Goal: Transaction & Acquisition: Purchase product/service

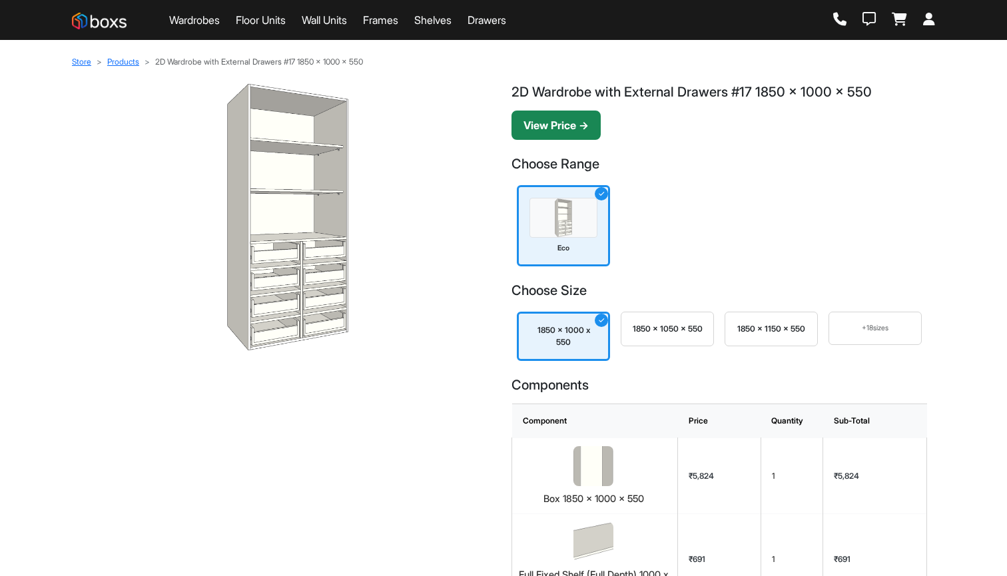
click at [574, 132] on button "View Price →" at bounding box center [555, 125] width 89 height 29
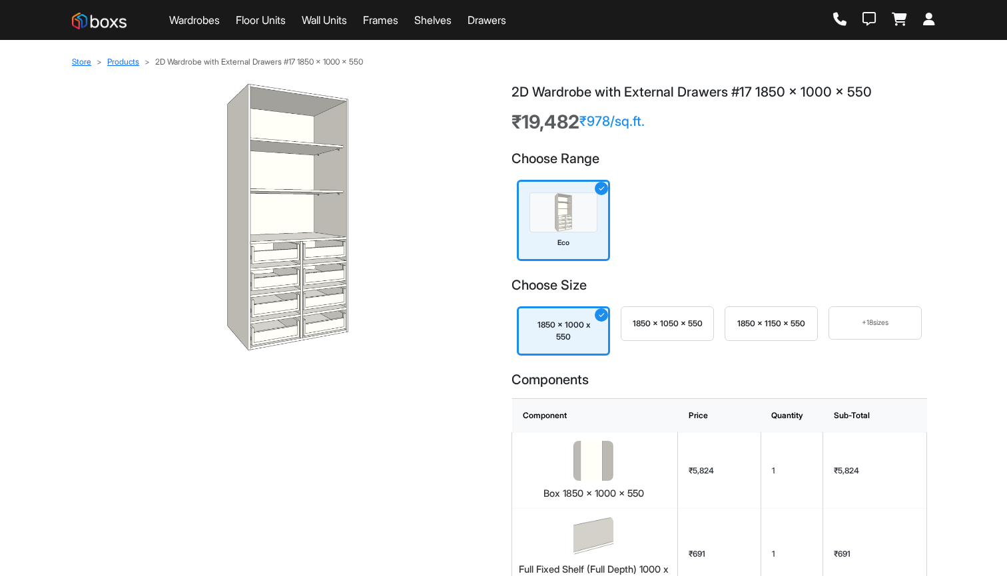
click at [692, 332] on div "1850 x 1050 x 550" at bounding box center [666, 323] width 93 height 35
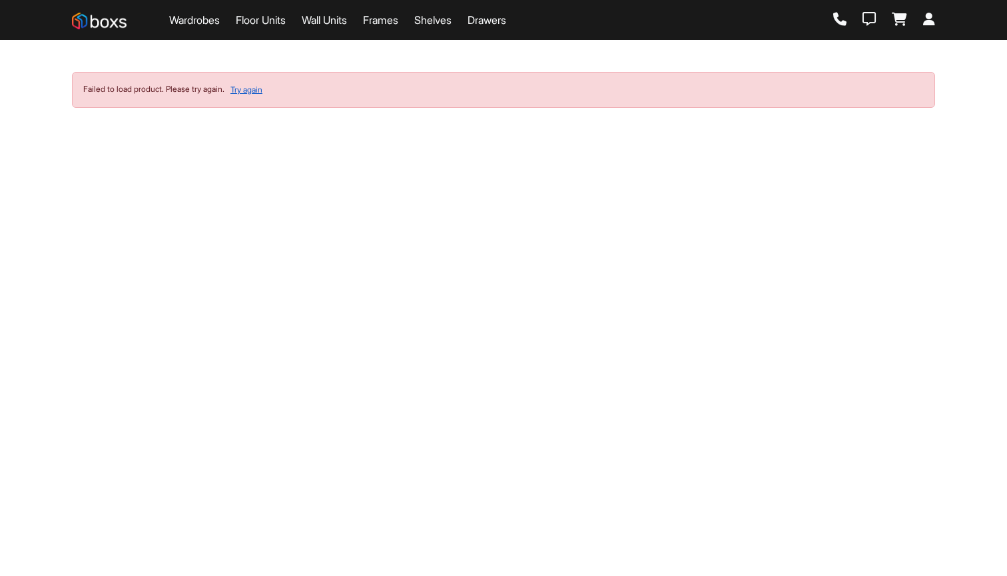
click at [263, 91] on button "Try again" at bounding box center [246, 89] width 33 height 13
click at [225, 89] on div "Failed to load product. Please try again. Try again" at bounding box center [503, 90] width 863 height 36
click at [260, 99] on div "Failed to load product. Please try again. Try again" at bounding box center [503, 90] width 863 height 36
click at [262, 91] on button "Try again" at bounding box center [246, 89] width 33 height 13
click at [250, 89] on button "Try again" at bounding box center [246, 89] width 33 height 13
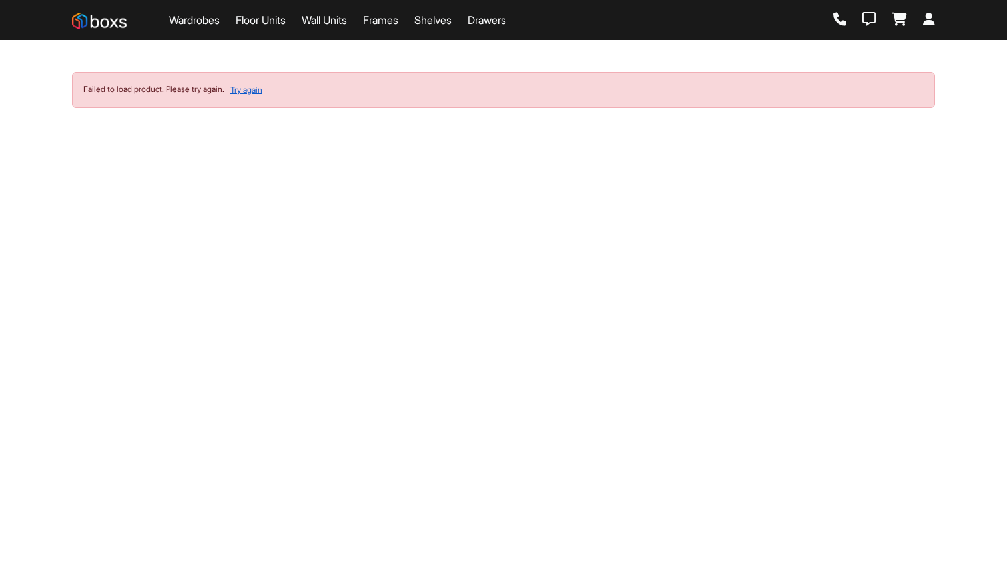
click at [257, 91] on button "Try again" at bounding box center [246, 89] width 33 height 13
click at [254, 92] on button "Try again" at bounding box center [246, 89] width 33 height 13
click at [199, 26] on link "Wardrobes" at bounding box center [194, 20] width 51 height 16
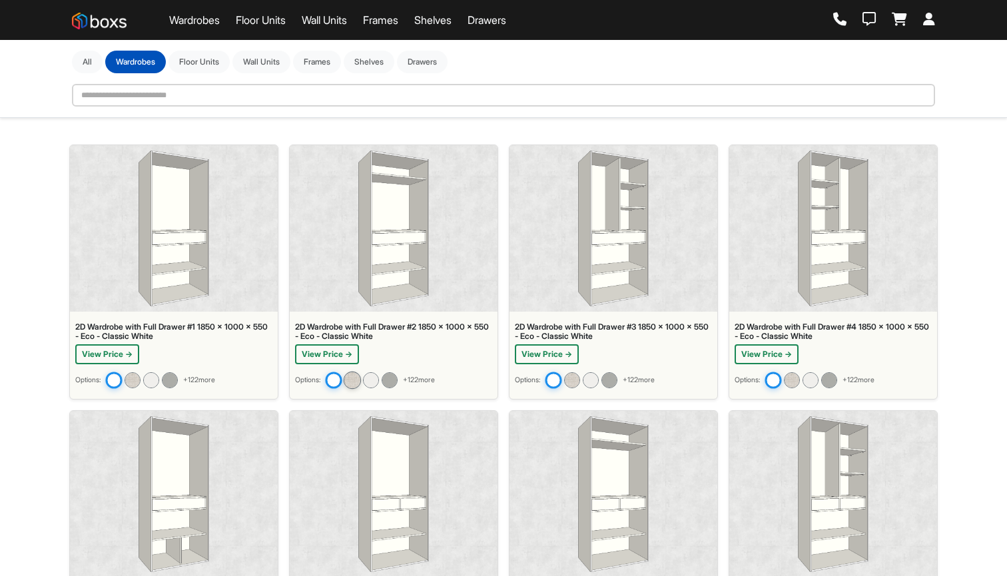
click at [358, 383] on img at bounding box center [352, 379] width 17 height 17
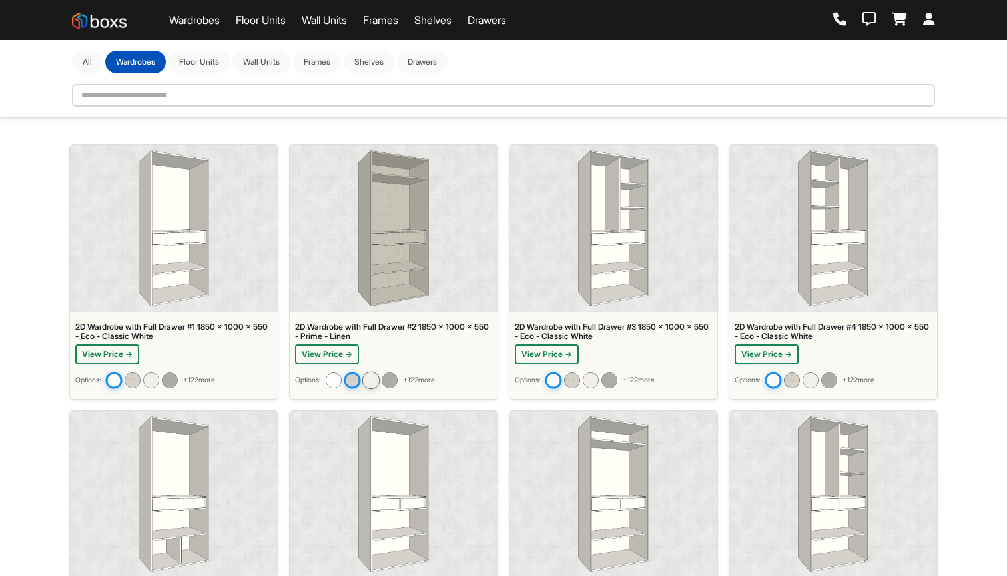
click at [379, 378] on img at bounding box center [370, 379] width 17 height 17
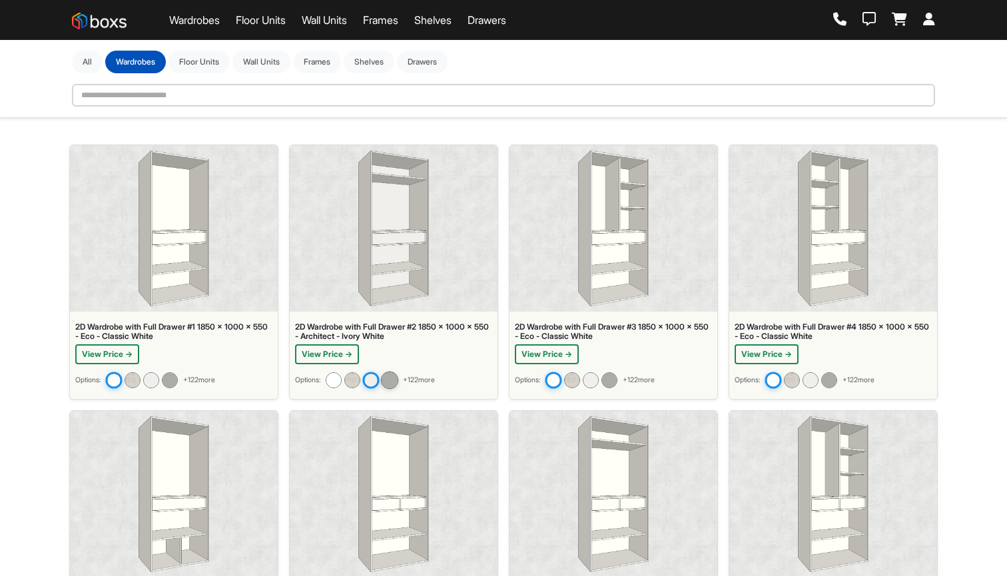
click at [392, 379] on img at bounding box center [389, 379] width 17 height 17
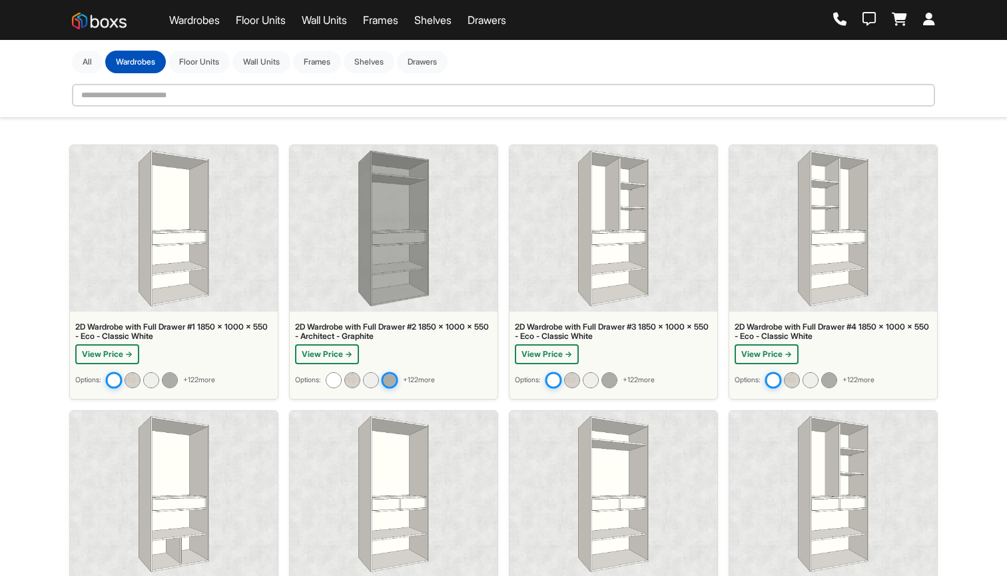
click at [602, 332] on div "2D Wardrobe with Full Drawer #3 1850 x 1000 x 550 - Eco - Classic White" at bounding box center [613, 331] width 197 height 19
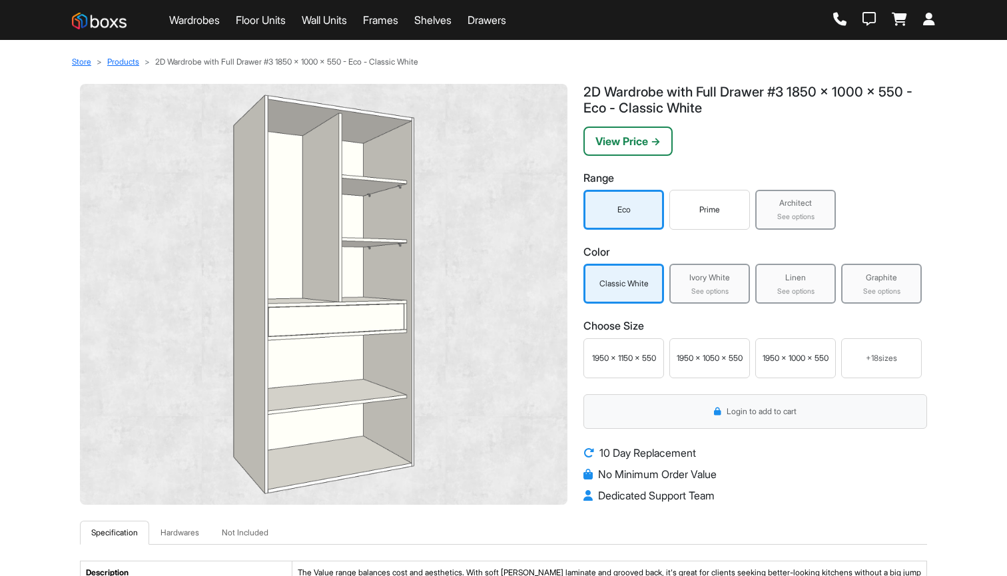
click at [737, 224] on div "Prime" at bounding box center [709, 210] width 81 height 40
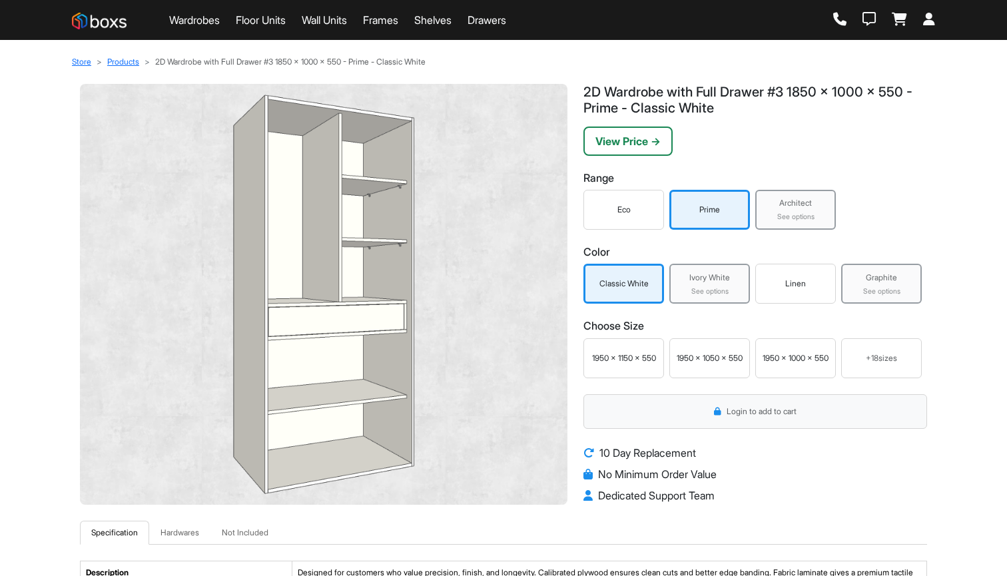
click at [811, 215] on div "See options" at bounding box center [795, 217] width 73 height 11
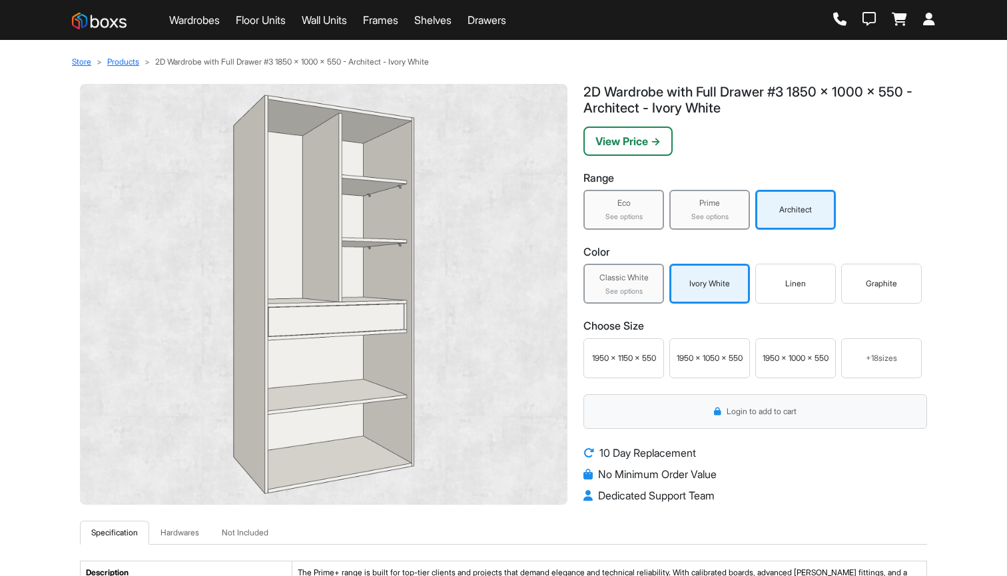
click at [645, 290] on div "See options" at bounding box center [623, 291] width 73 height 11
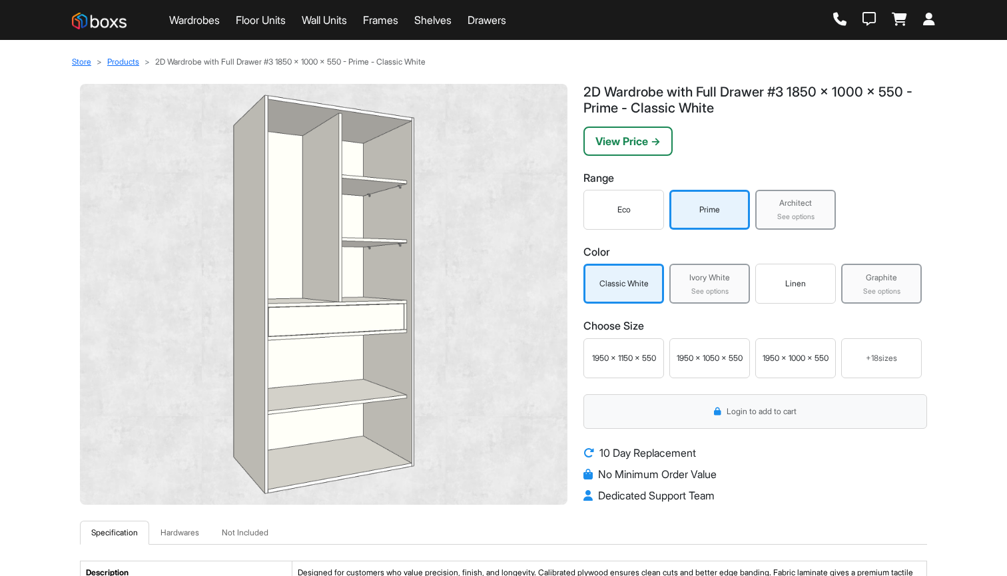
click at [706, 290] on div "See options" at bounding box center [709, 291] width 73 height 11
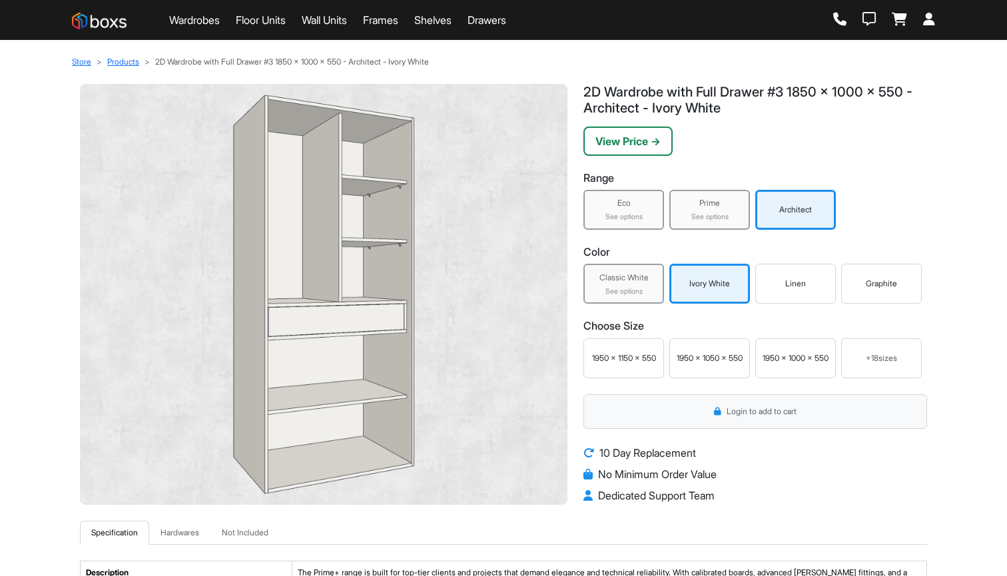
click at [782, 288] on div "Linen" at bounding box center [795, 284] width 74 height 12
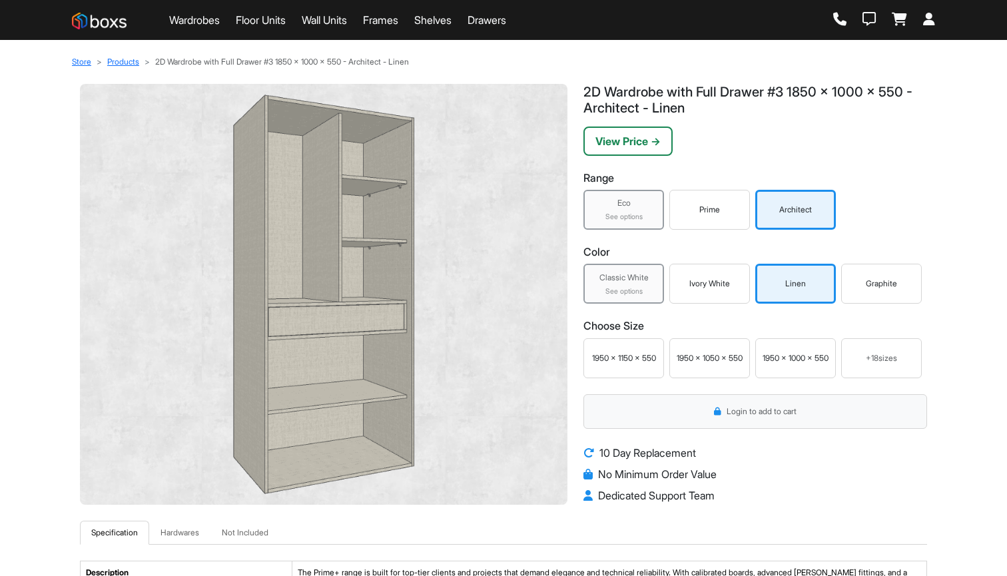
click at [869, 292] on div "Graphite" at bounding box center [881, 284] width 81 height 40
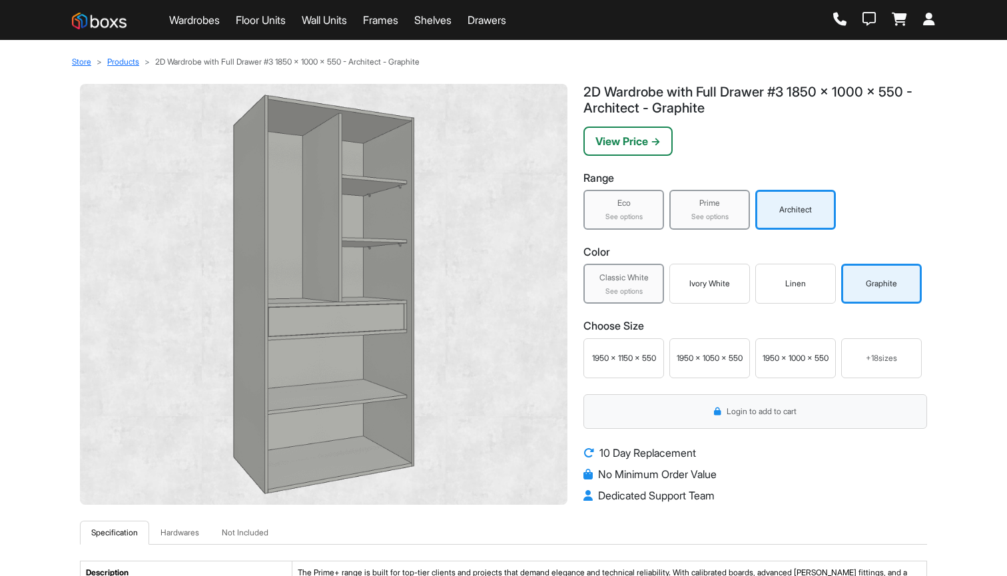
click at [650, 214] on div "See options" at bounding box center [623, 217] width 73 height 11
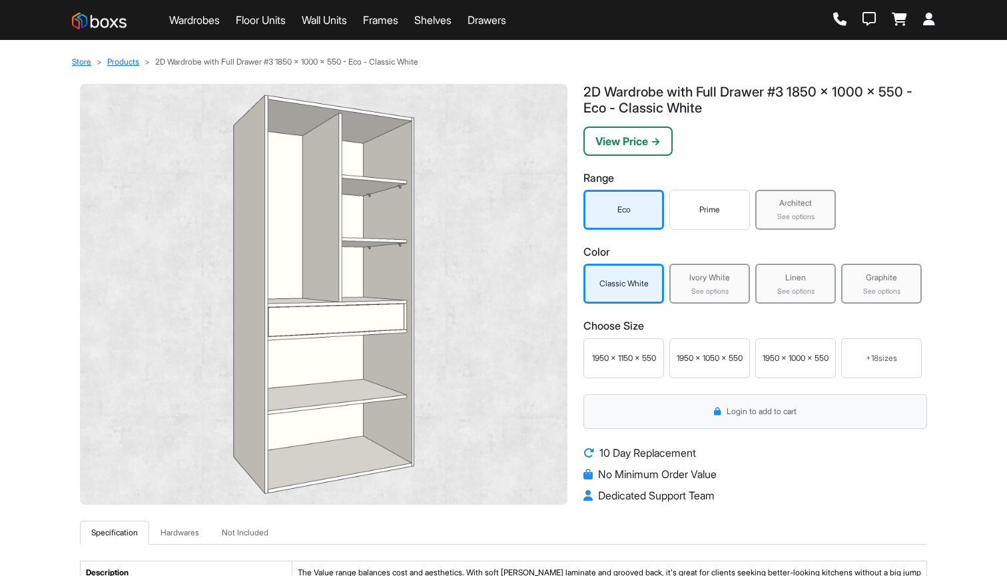
click at [707, 213] on div "Prime" at bounding box center [709, 210] width 74 height 12
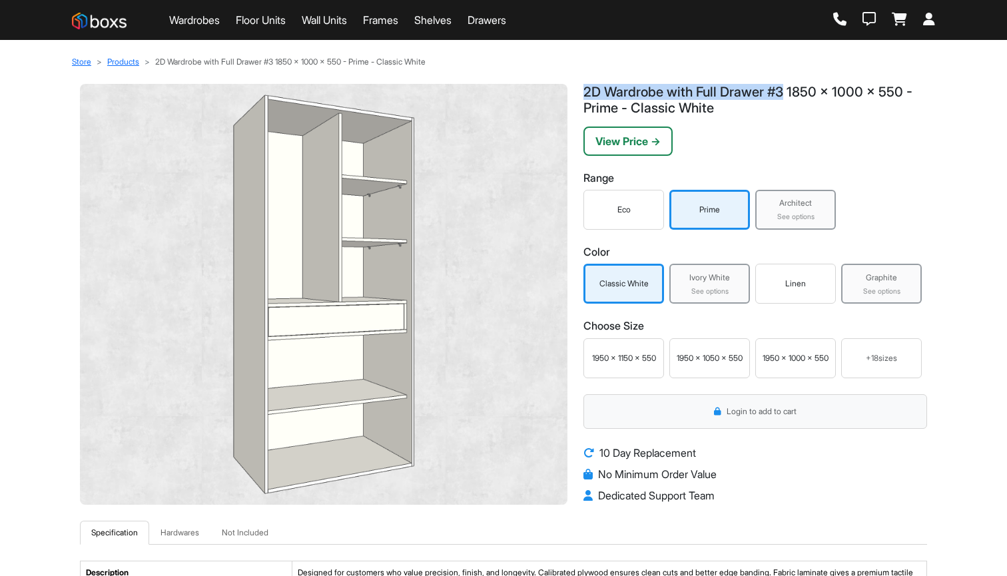
drag, startPoint x: 789, startPoint y: 92, endPoint x: 579, endPoint y: 93, distance: 209.7
click at [579, 93] on div "2D Wardrobe with Full Drawer #3 1850 x 1000 x 550 - Prime - Classic White View …" at bounding box center [754, 302] width 359 height 437
click at [282, 25] on link "Floor Units" at bounding box center [261, 20] width 50 height 16
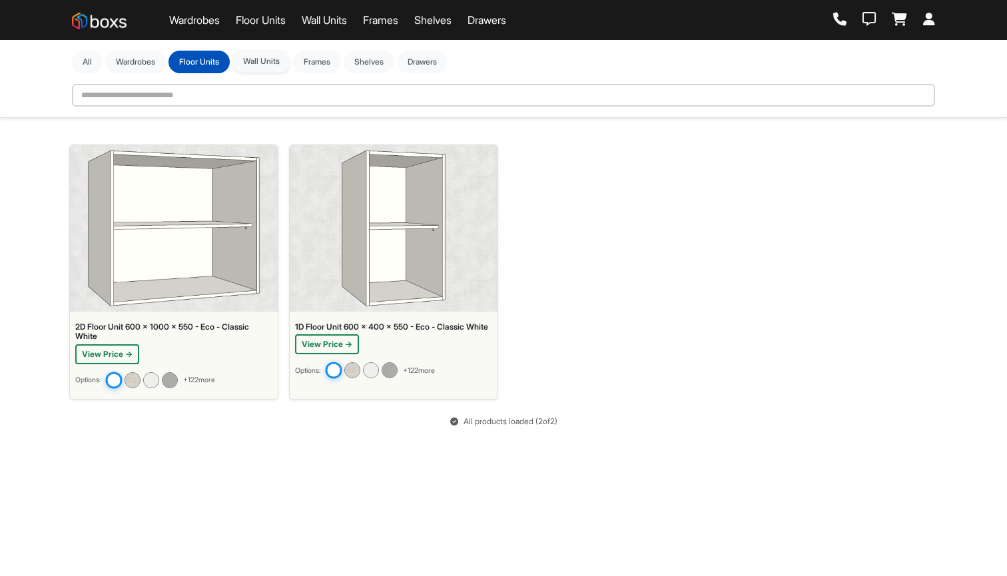
click at [278, 57] on button "Wall Units" at bounding box center [261, 61] width 58 height 23
click at [325, 59] on button "Frames" at bounding box center [317, 61] width 48 height 23
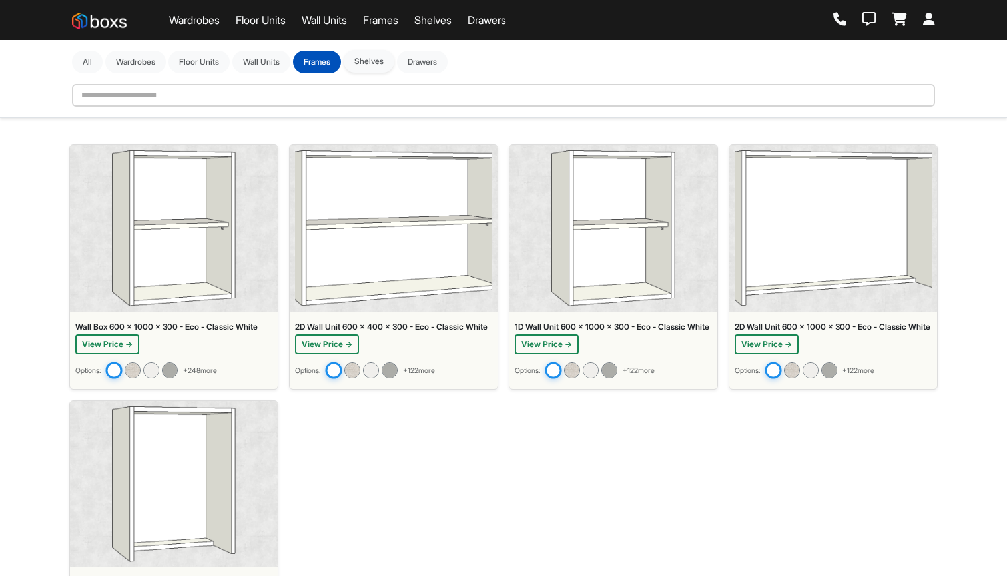
click at [394, 61] on button "Shelves" at bounding box center [369, 61] width 51 height 23
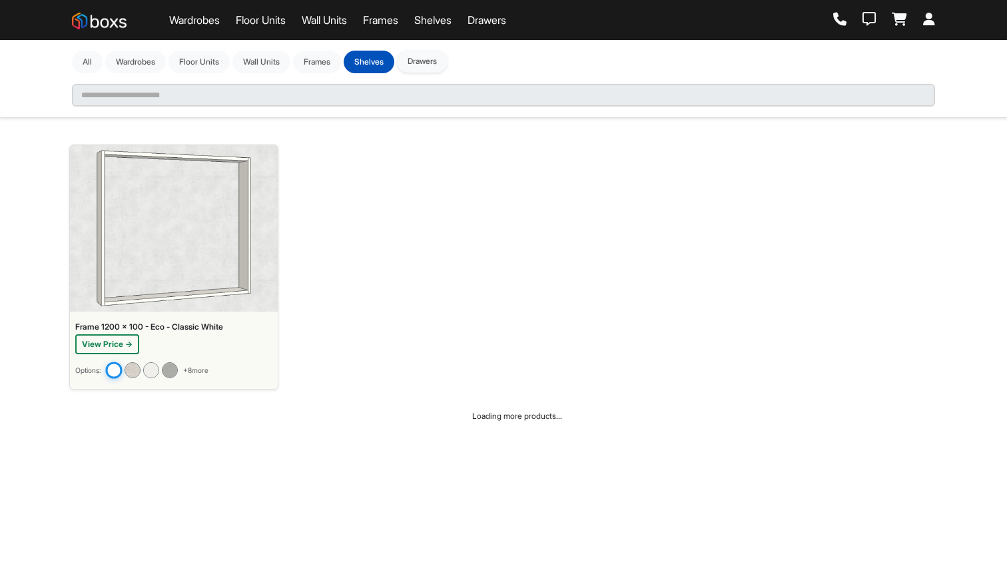
click at [427, 62] on button "Drawers" at bounding box center [422, 61] width 51 height 23
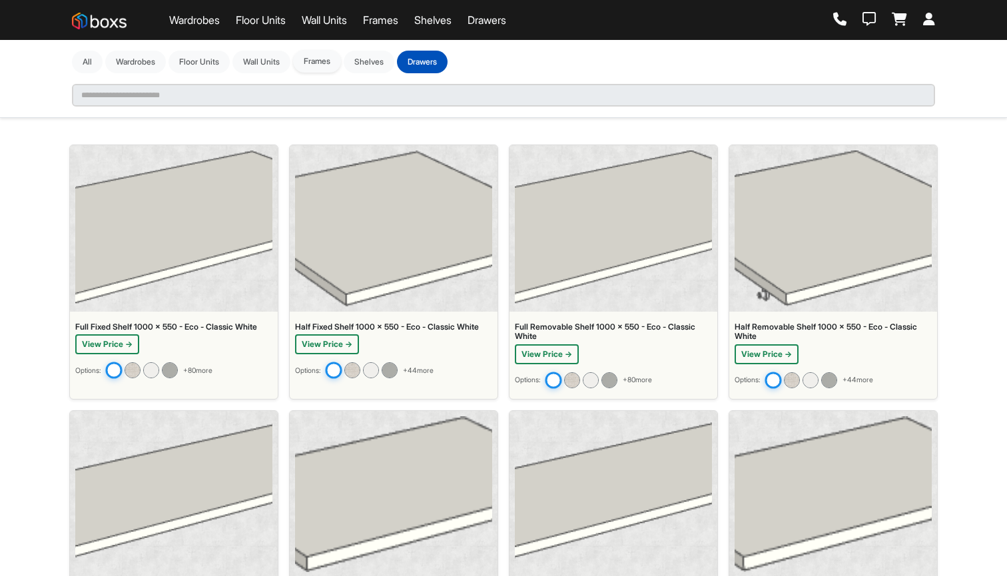
click at [310, 60] on button "Frames" at bounding box center [317, 61] width 48 height 23
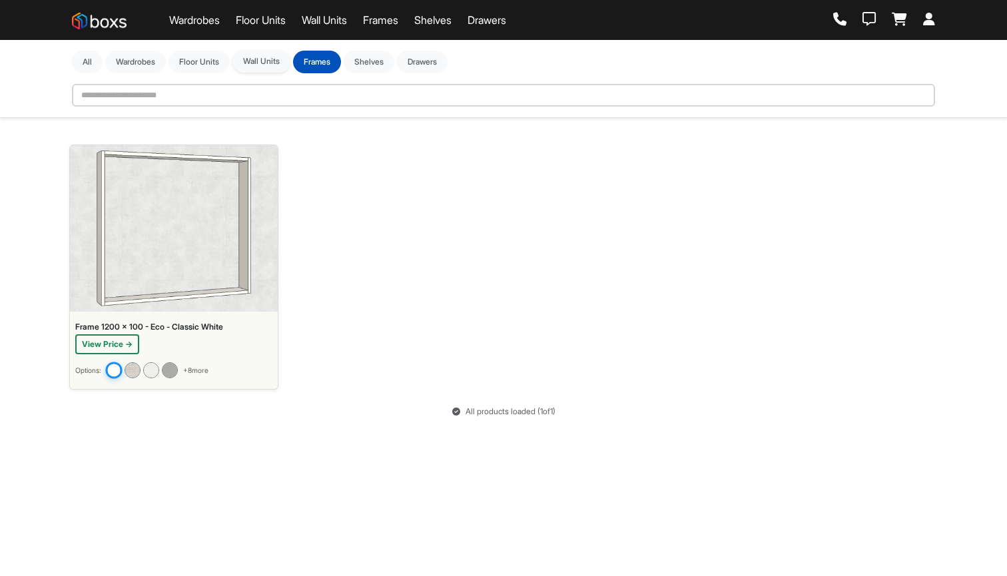
click at [260, 70] on button "Wall Units" at bounding box center [261, 61] width 58 height 23
click at [218, 75] on div "**********" at bounding box center [503, 79] width 879 height 56
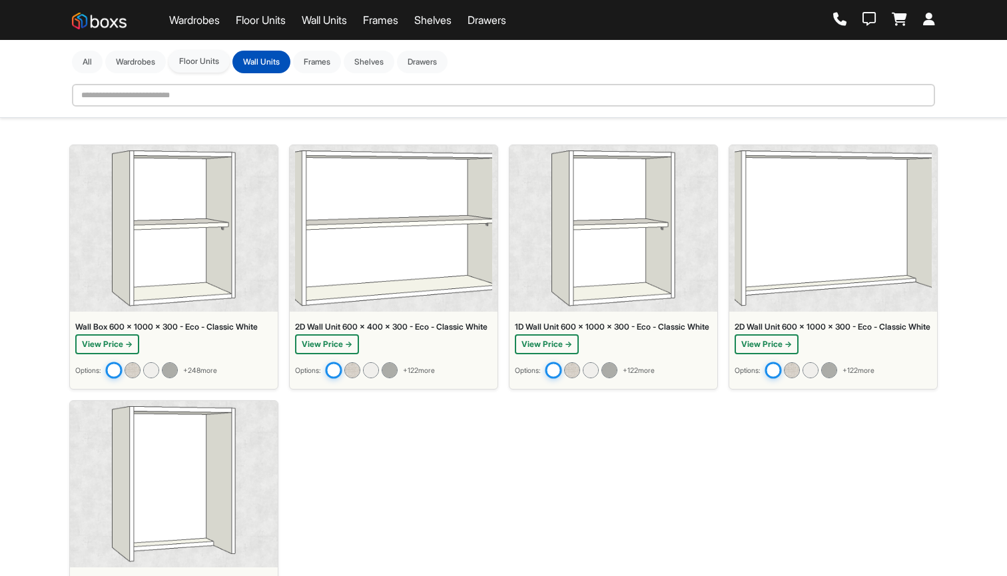
click at [188, 65] on button "Floor Units" at bounding box center [198, 61] width 61 height 23
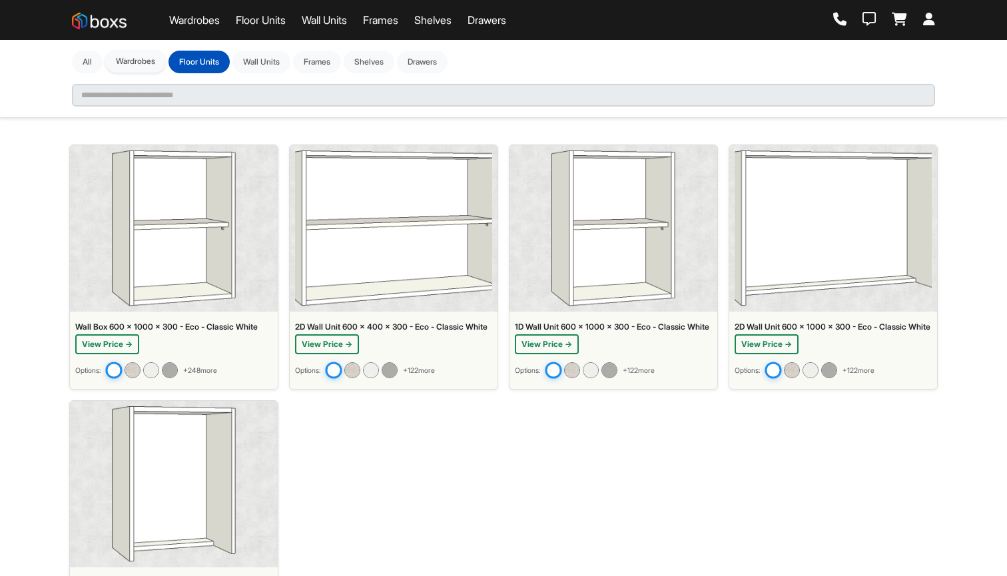
click at [152, 56] on button "Wardrobes" at bounding box center [135, 61] width 61 height 23
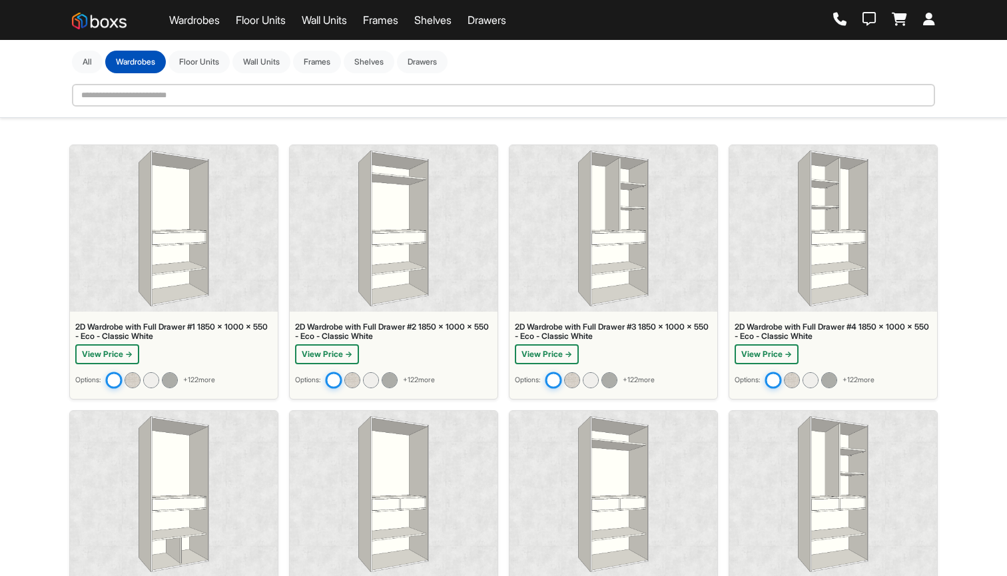
click at [193, 23] on link "Wardrobes" at bounding box center [194, 20] width 51 height 16
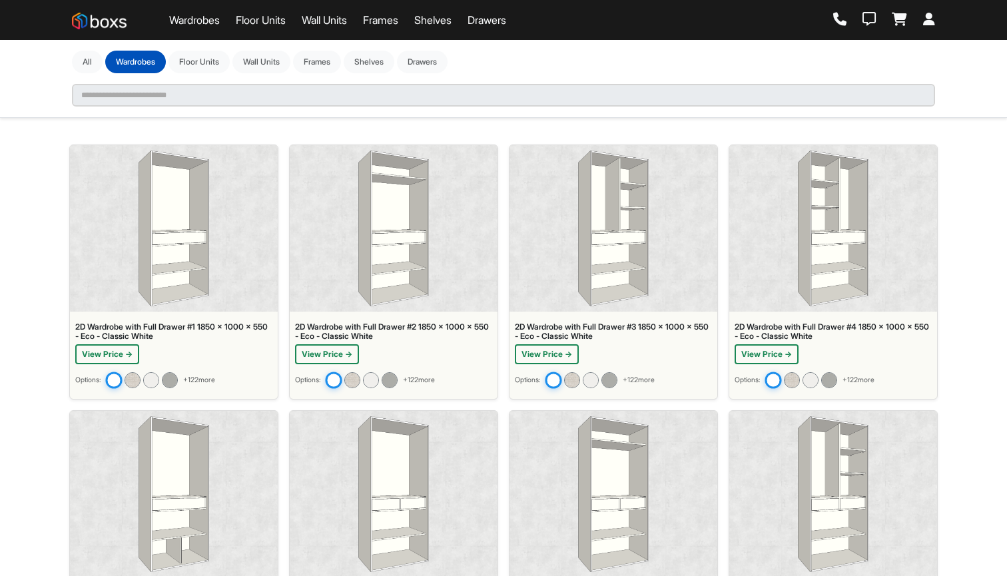
click at [340, 18] on link "Wall Units" at bounding box center [324, 20] width 45 height 16
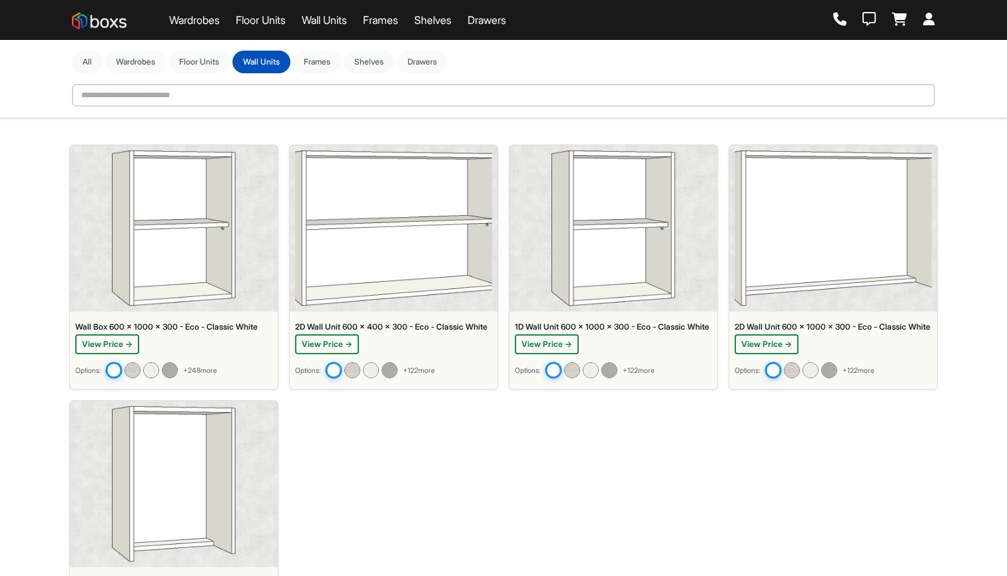
click at [395, 26] on link "Frames" at bounding box center [380, 20] width 35 height 16
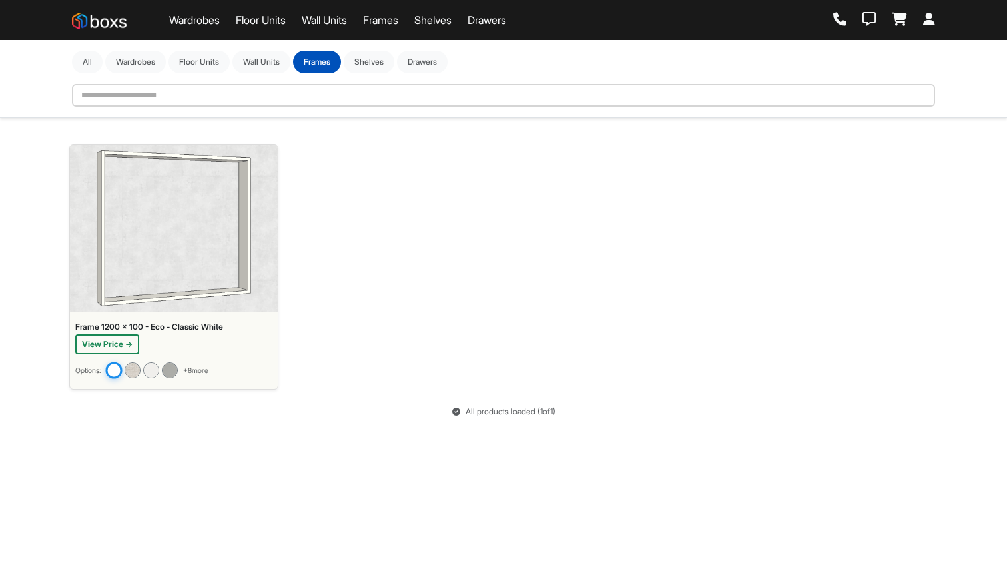
click at [440, 20] on link "Shelves" at bounding box center [432, 20] width 37 height 16
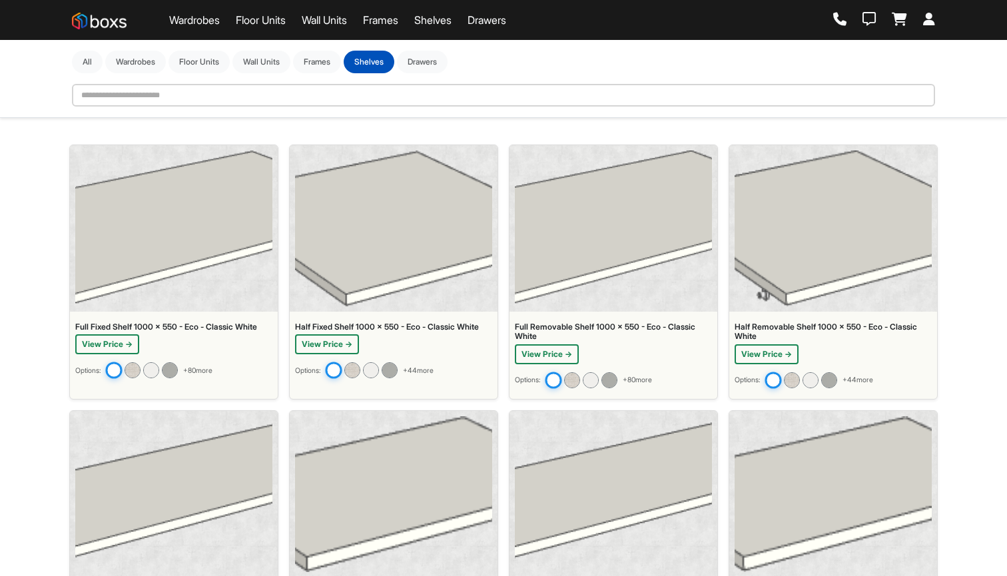
click at [503, 25] on link "Drawers" at bounding box center [486, 20] width 39 height 16
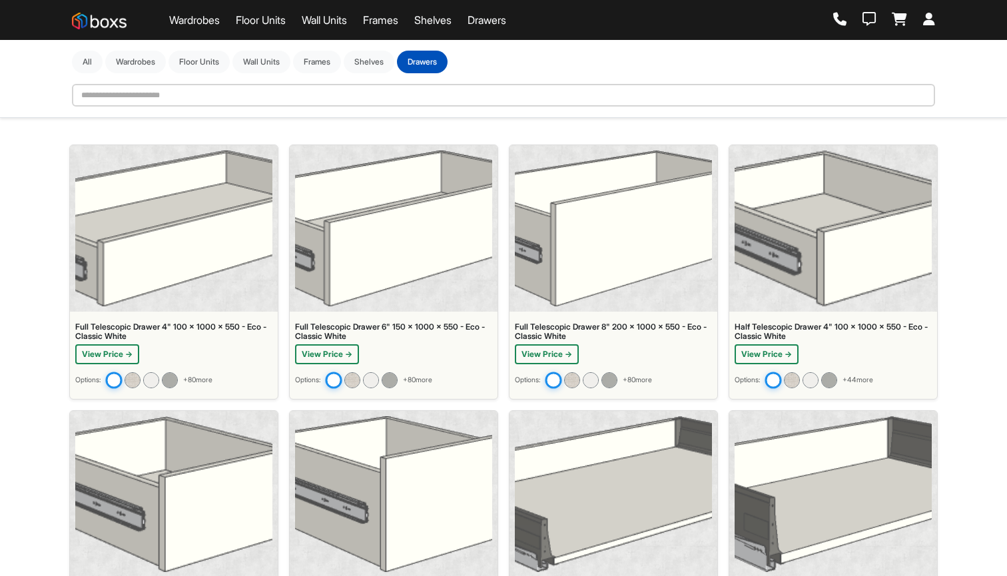
click at [248, 25] on link "Floor Units" at bounding box center [261, 20] width 50 height 16
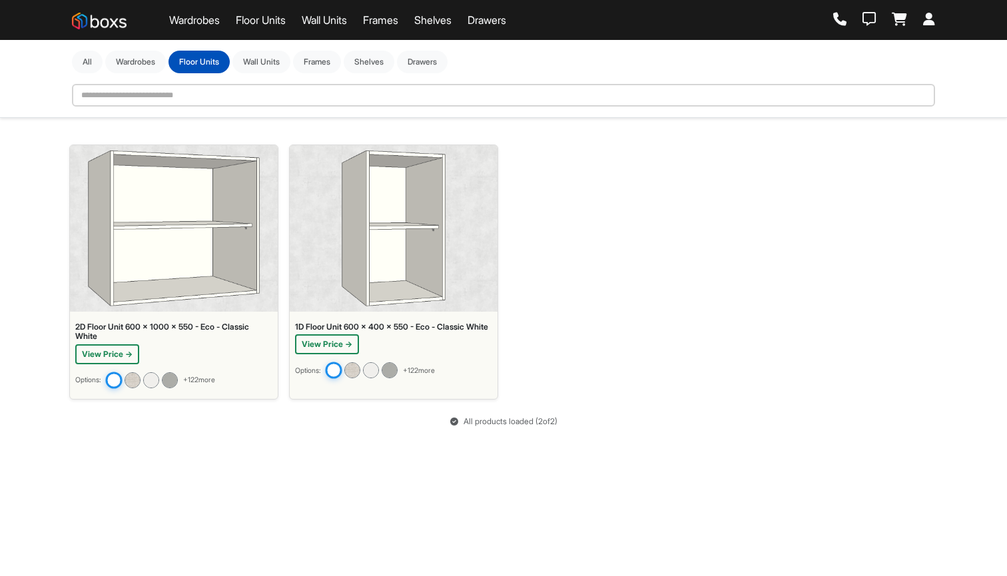
click at [195, 27] on link "Wardrobes" at bounding box center [194, 20] width 51 height 16
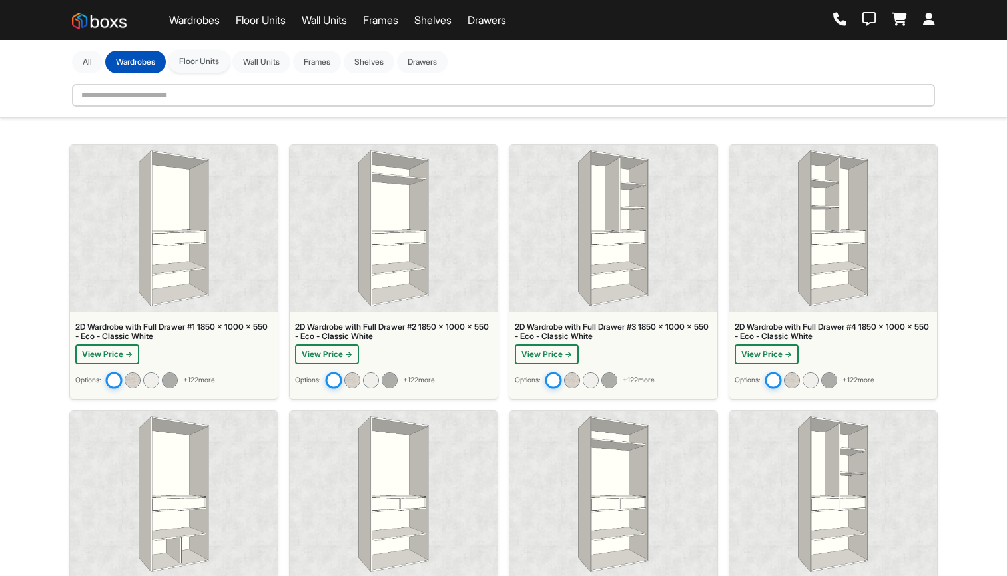
click at [192, 72] on button "Floor Units" at bounding box center [198, 61] width 61 height 23
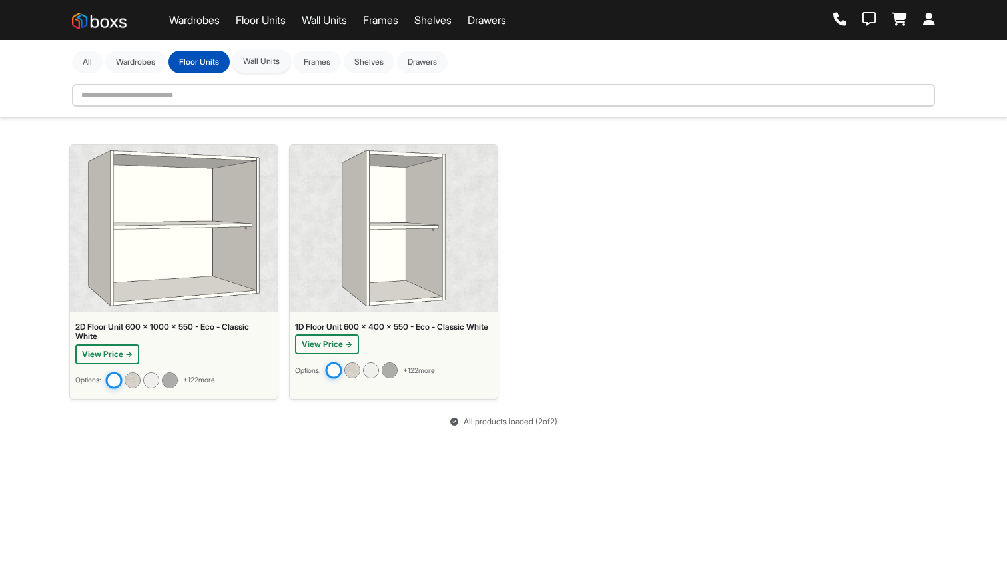
click at [281, 69] on button "Wall Units" at bounding box center [261, 61] width 58 height 23
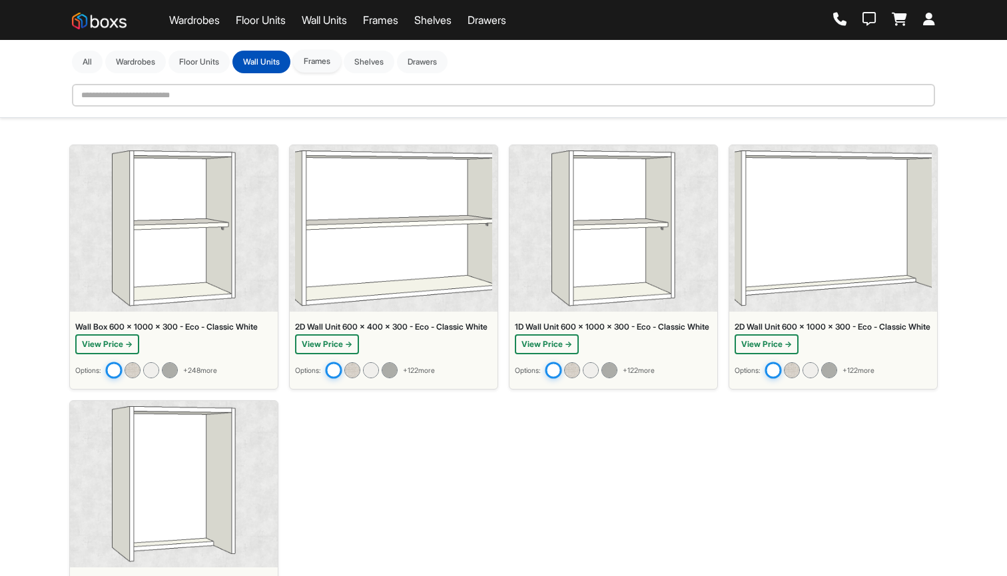
click at [337, 64] on button "Frames" at bounding box center [317, 61] width 48 height 23
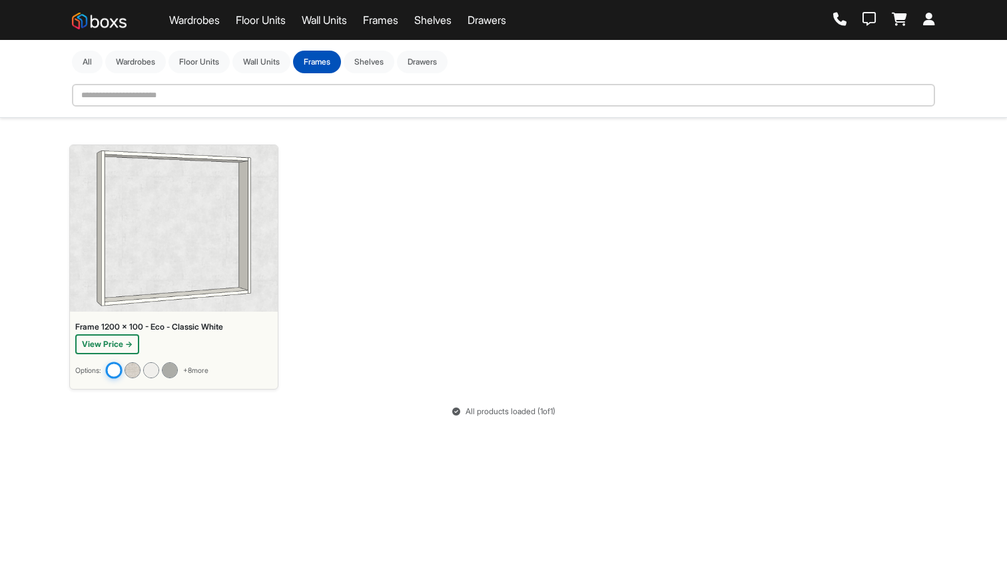
click at [405, 68] on div "All Wardrobes Floor Units Wall Units Frames Shelves Drawers" at bounding box center [503, 62] width 863 height 23
click at [434, 59] on button "Drawers" at bounding box center [422, 61] width 51 height 23
